Goal: Information Seeking & Learning: Understand process/instructions

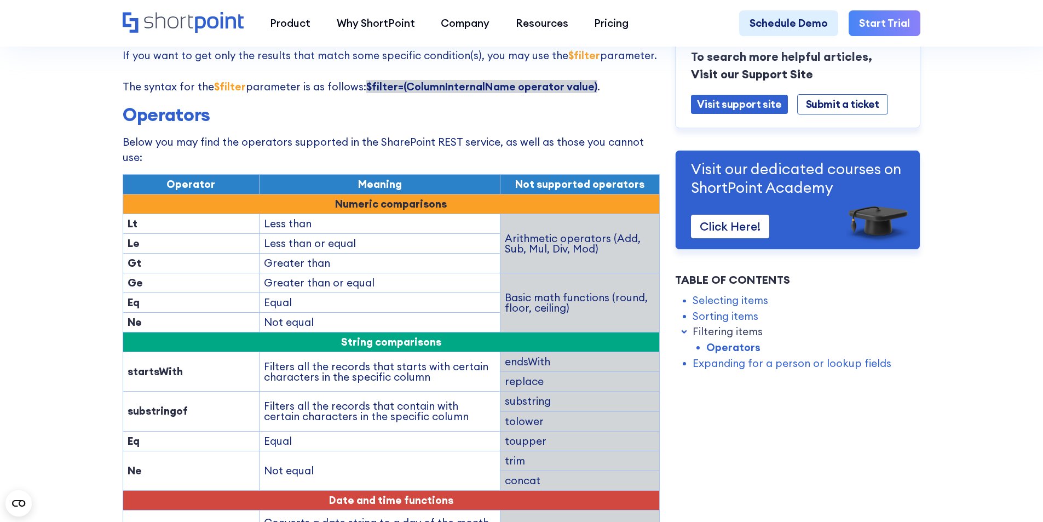
scroll to position [1533, 0]
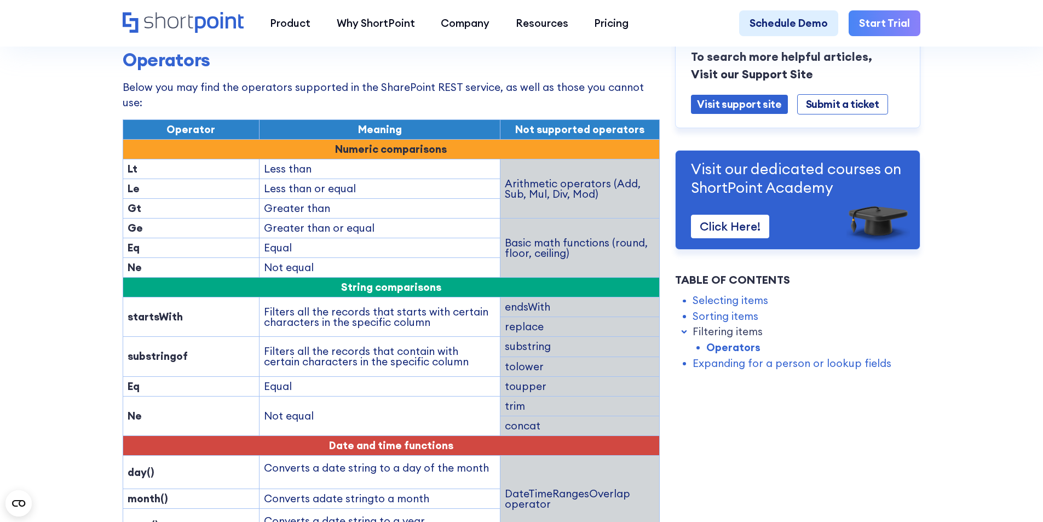
click at [162, 310] on strong "startsWith" at bounding box center [155, 316] width 55 height 13
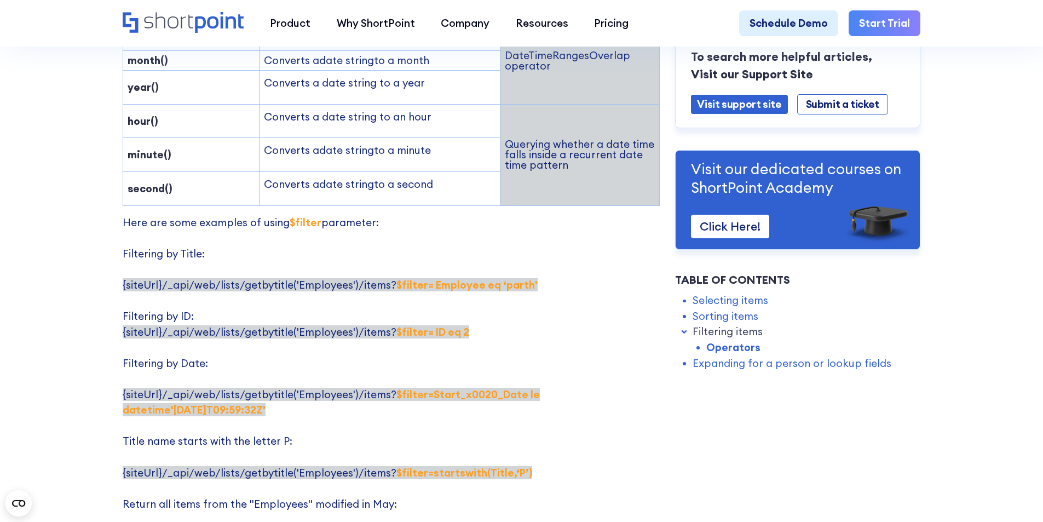
scroll to position [2080, 0]
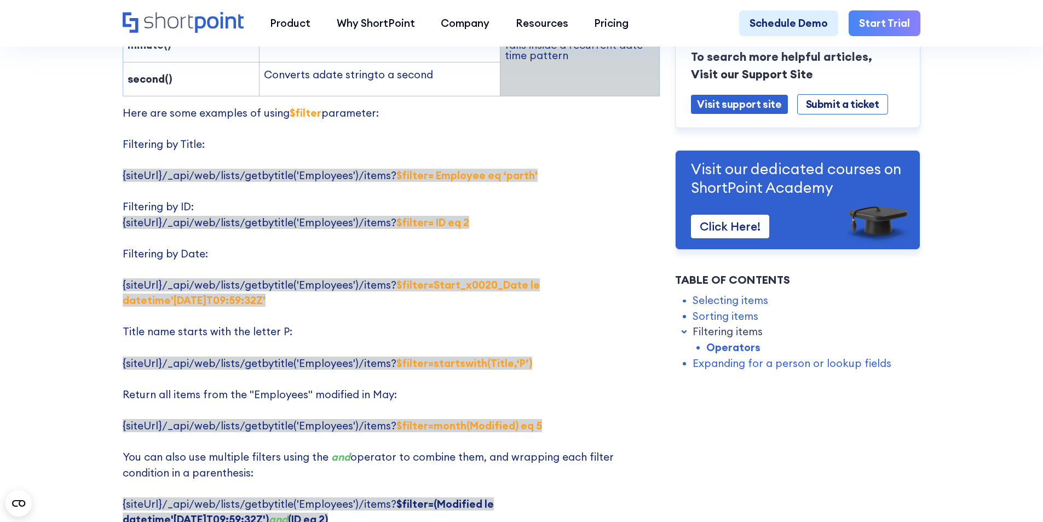
click at [435, 356] on strong "$filter=startswith(Title,‘P’)" at bounding box center [464, 362] width 136 height 13
click at [506, 356] on strong "$filter=startswith(Title,‘P’)" at bounding box center [464, 362] width 136 height 13
click at [415, 344] on p "Here are some examples of using $filter parameter: Filtering by Title: {siteUrl…" at bounding box center [391, 316] width 537 height 422
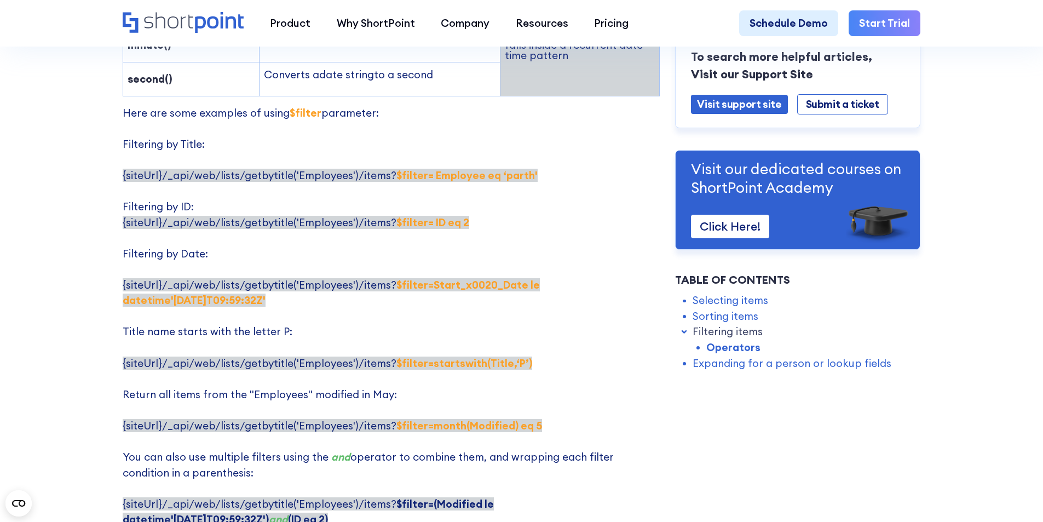
click at [440, 356] on strong "$filter=startswith(Title,‘P’)" at bounding box center [464, 362] width 136 height 13
copy strong "startswith"
